Goal: Check status: Check status

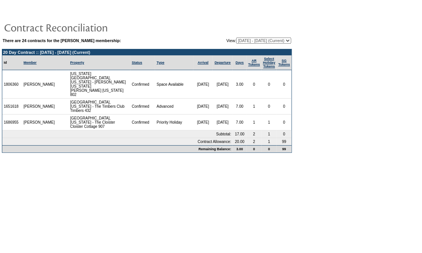
click at [237, 42] on select "[DATE] - [DATE] [DATE] - [DATE] [DATE] - [DATE] [DATE] - [DATE] [DATE] - [DATE]…" at bounding box center [263, 41] width 55 height 6
select select "122039"
click at [236, 38] on select "[DATE] - [DATE] [DATE] - [DATE] [DATE] - [DATE] [DATE] - [DATE] [DATE] - [DATE]…" at bounding box center [263, 41] width 55 height 6
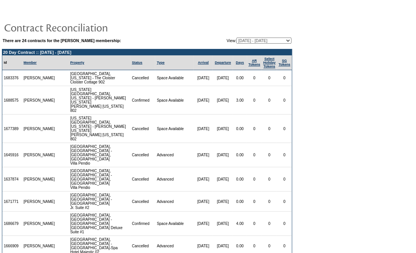
click at [243, 39] on select "[DATE] - [DATE] [DATE] - [DATE] [DATE] - [DATE] [DATE] - [DATE] [DATE] - [DATE]…" at bounding box center [263, 41] width 55 height 6
select select "127646"
click at [236, 38] on select "[DATE] - [DATE] [DATE] - [DATE] [DATE] - [DATE] [DATE] - [DATE] [DATE] - [DATE]…" at bounding box center [263, 41] width 55 height 6
